Goal: Browse casually

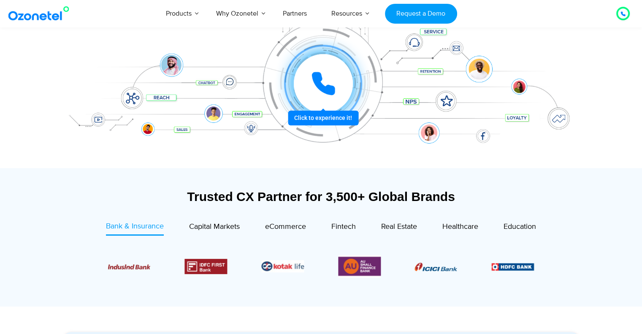
scroll to position [165, 0]
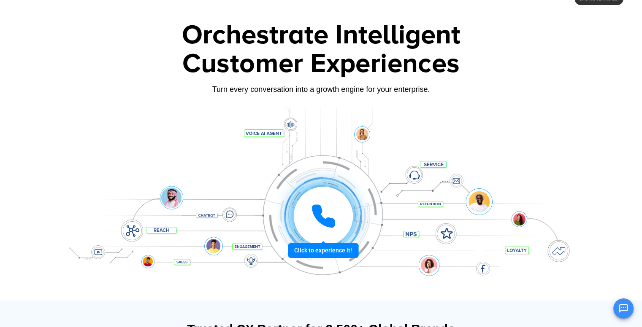
scroll to position [31, 1]
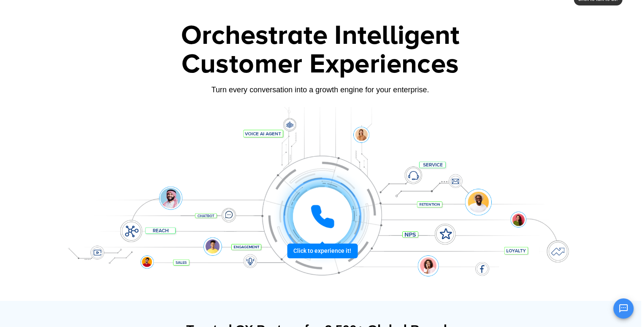
click at [224, 86] on div "Turn every conversation into a growth engine for your enterprise." at bounding box center [320, 89] width 527 height 9
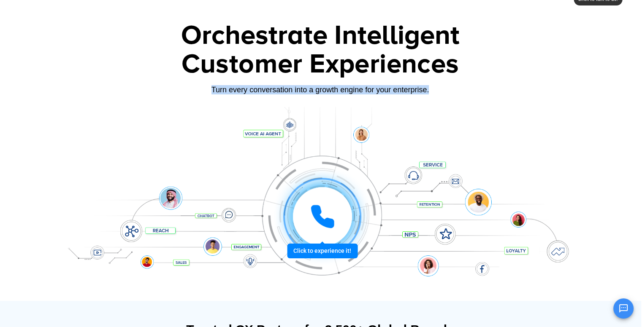
click at [224, 86] on div "Turn every conversation into a growth engine for your enterprise." at bounding box center [320, 89] width 527 height 9
click at [201, 100] on div "Orchestrate Intelligent Customer Experiences Turn every conversation into a gro…" at bounding box center [320, 161] width 527 height 279
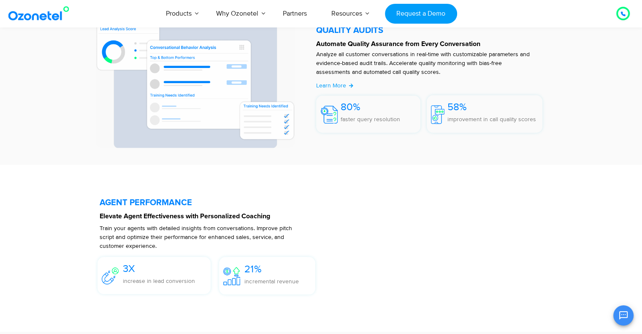
scroll to position [1548, 0]
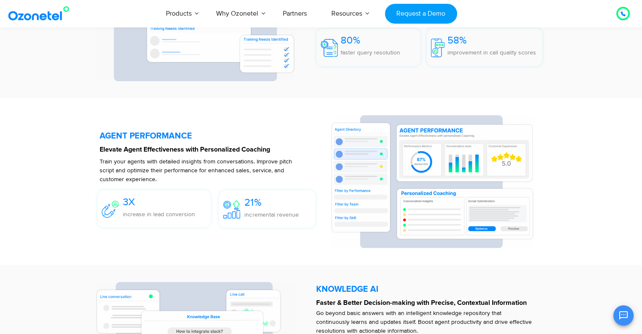
click at [171, 170] on p "Train your agents with detailed insights from conversations. Improve pitch scri…" at bounding box center [196, 170] width 193 height 27
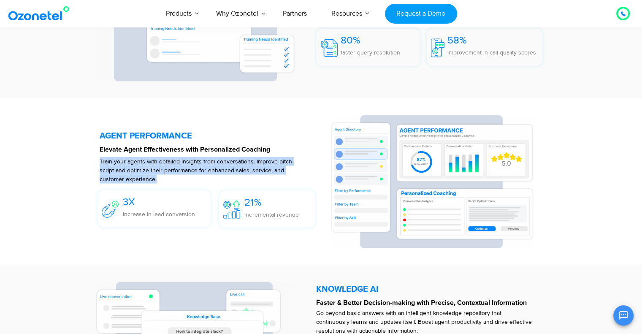
click at [171, 170] on p "Train your agents with detailed insights from conversations. Improve pitch scri…" at bounding box center [196, 170] width 193 height 27
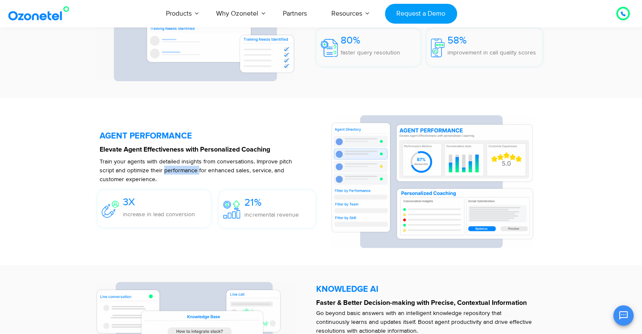
click at [171, 170] on p "Train your agents with detailed insights from conversations. Improve pitch scri…" at bounding box center [196, 170] width 193 height 27
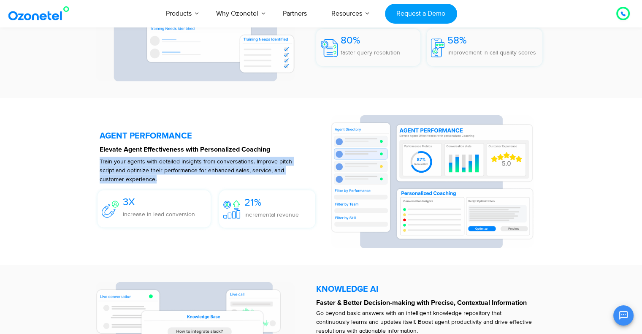
click at [171, 170] on p "Train your agents with detailed insights from conversations. Improve pitch scri…" at bounding box center [196, 170] width 193 height 27
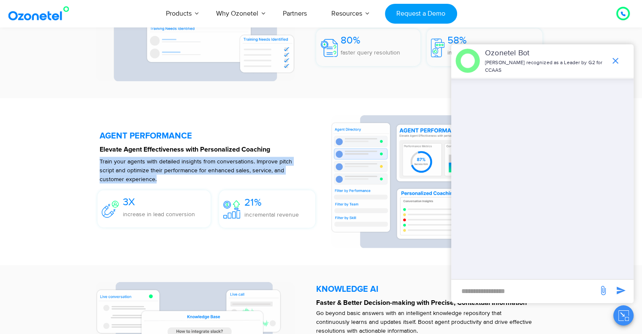
click at [137, 171] on p "Train your agents with detailed insights from conversations. Improve pitch scri…" at bounding box center [196, 170] width 193 height 27
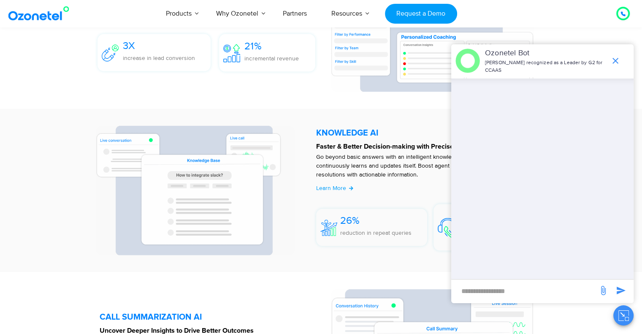
scroll to position [1703, 0]
click at [614, 57] on icon "end chat or minimize" at bounding box center [615, 61] width 10 height 10
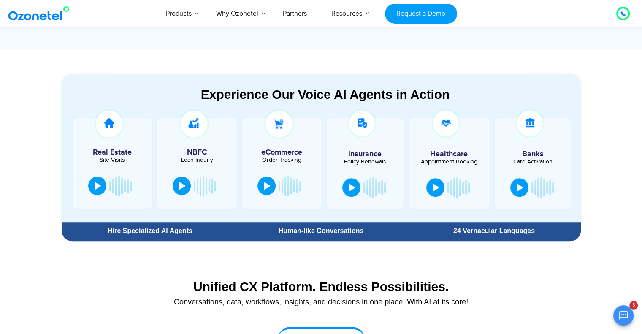
scroll to position [388, 0]
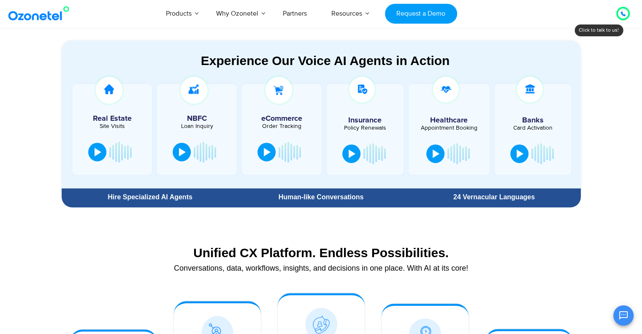
scroll to position [459, 0]
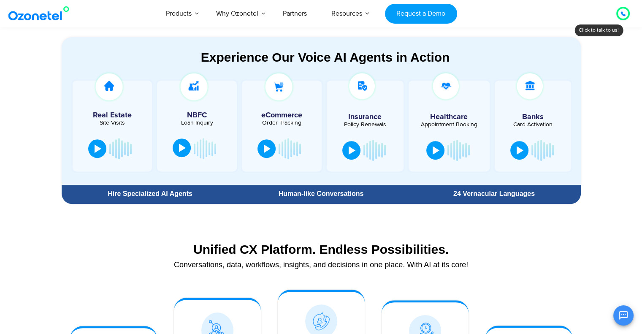
click at [181, 147] on div at bounding box center [182, 147] width 7 height 8
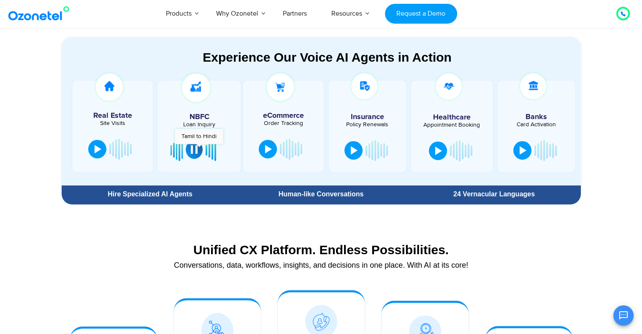
click at [199, 148] on button at bounding box center [194, 149] width 17 height 19
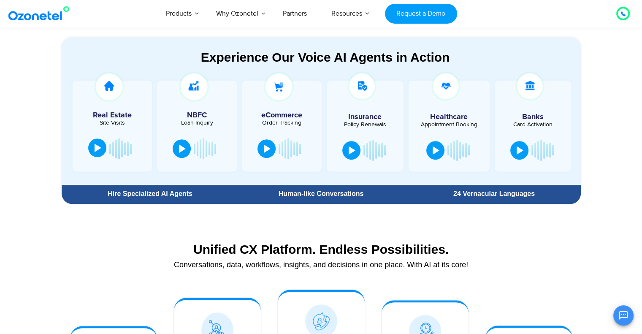
click at [97, 151] on button at bounding box center [97, 147] width 18 height 19
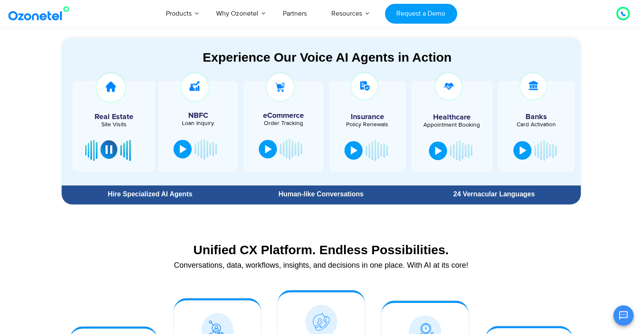
click at [109, 151] on div at bounding box center [108, 149] width 7 height 8
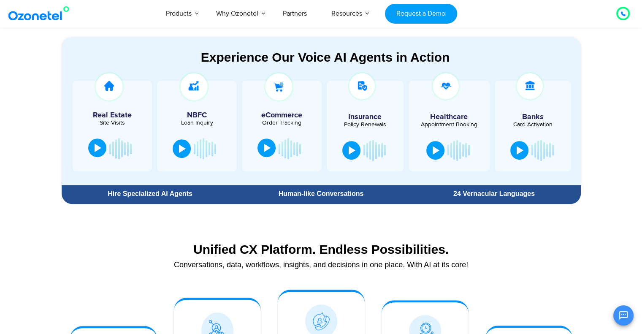
click at [269, 150] on div at bounding box center [267, 147] width 7 height 8
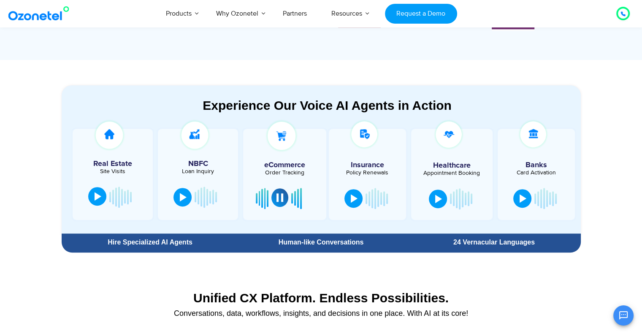
scroll to position [410, 0]
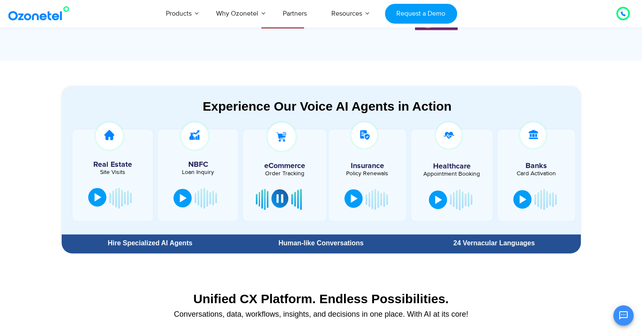
click at [355, 200] on div at bounding box center [354, 198] width 7 height 8
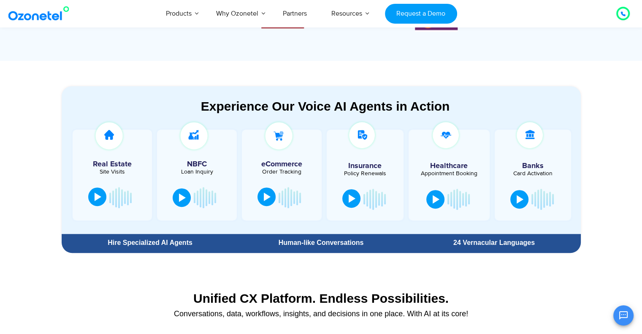
click at [350, 205] on button at bounding box center [351, 198] width 18 height 19
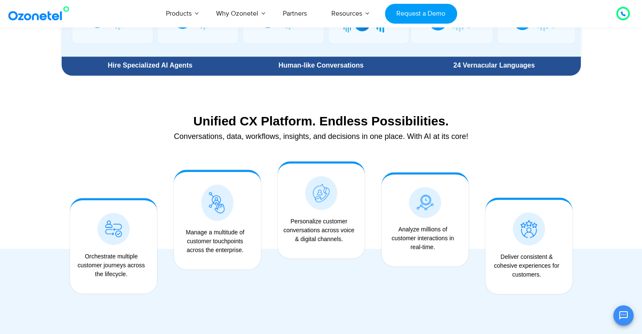
scroll to position [605, 0]
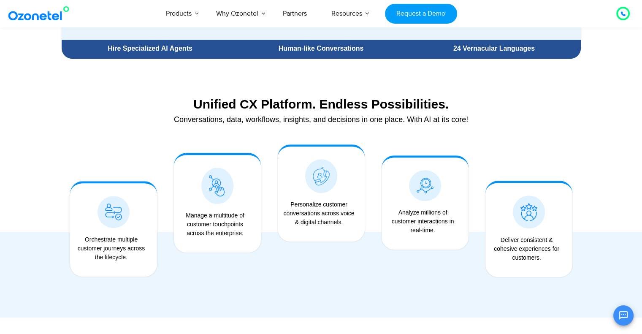
click at [305, 275] on div "Personalize customer conversations across voice & digital channels." at bounding box center [321, 218] width 104 height 164
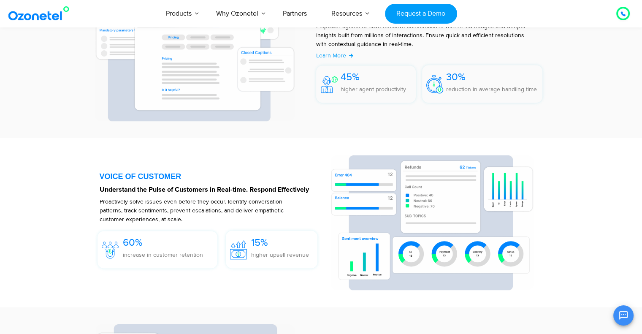
scroll to position [1171, 0]
